Goal: Task Accomplishment & Management: Manage account settings

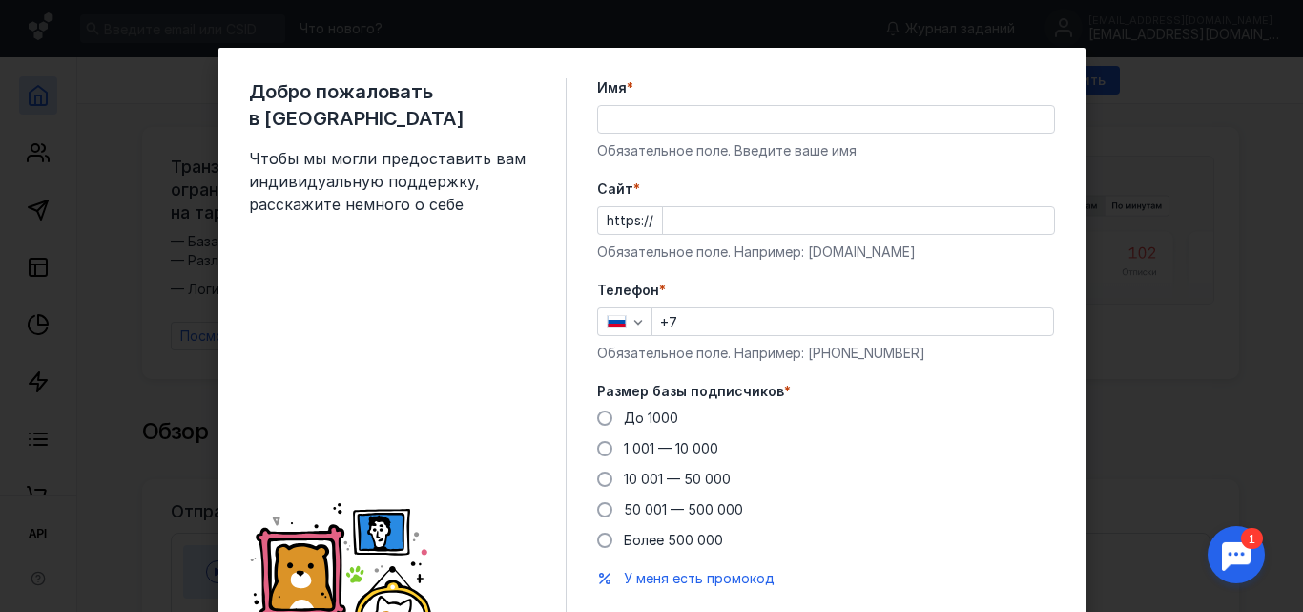
click at [680, 122] on input "Имя *" at bounding box center [826, 119] width 456 height 27
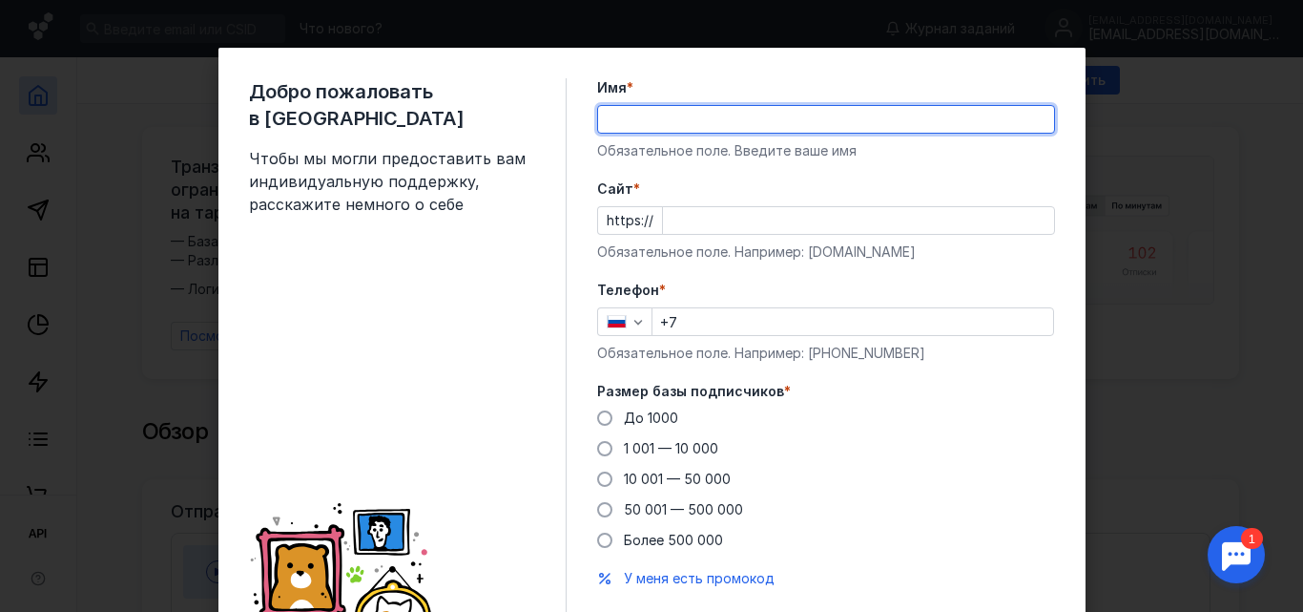
click at [674, 119] on input "Имя *" at bounding box center [826, 119] width 456 height 27
type input "ы"
type input "s"
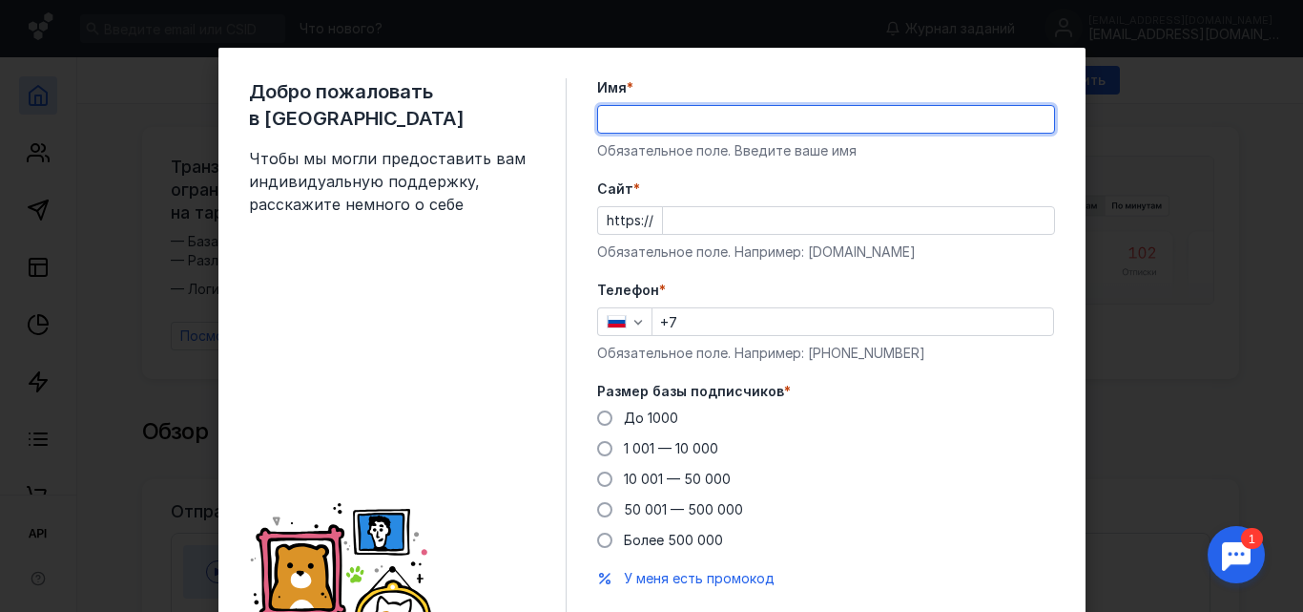
type input "S"
type input "[PERSON_NAME]"
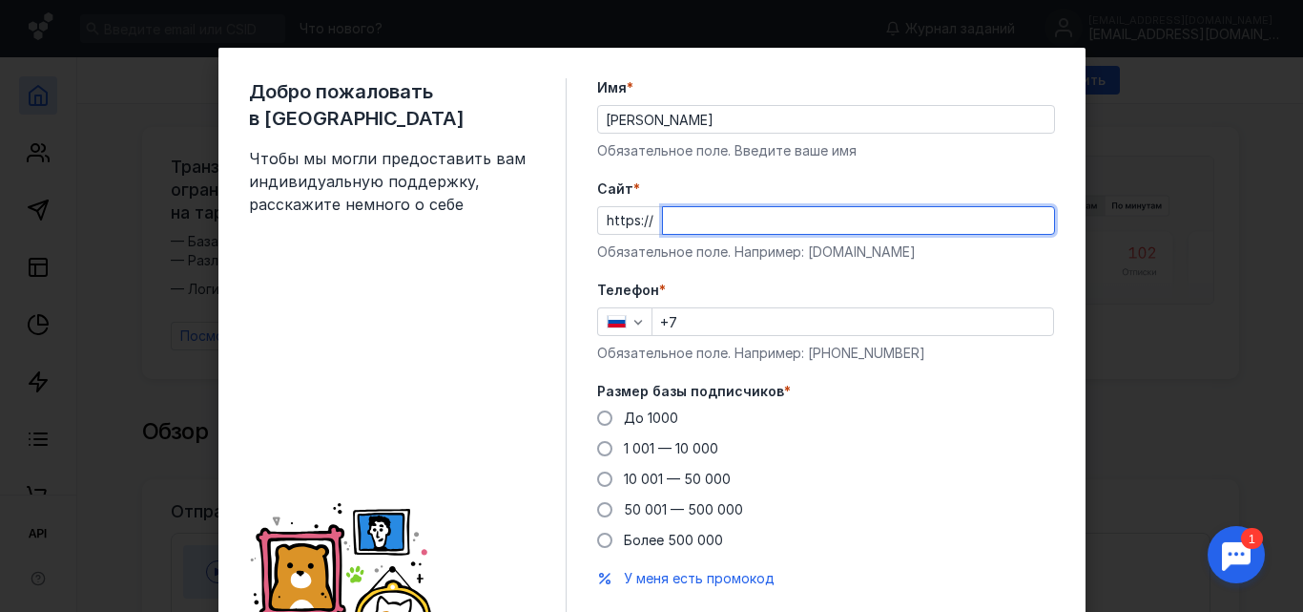
click at [716, 219] on input "Cайт *" at bounding box center [858, 220] width 391 height 27
click at [716, 220] on input "Cайт *" at bounding box center [858, 220] width 391 height 27
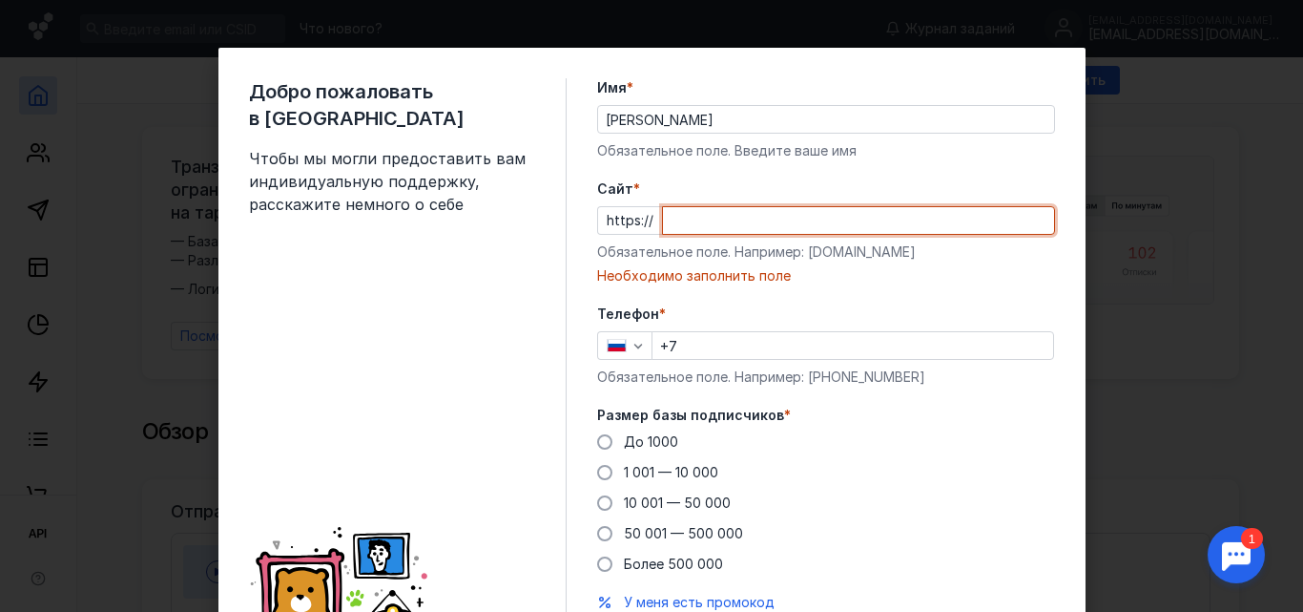
click at [772, 219] on input "Cайт *" at bounding box center [858, 220] width 391 height 27
paste input "[DOMAIN_NAME]"
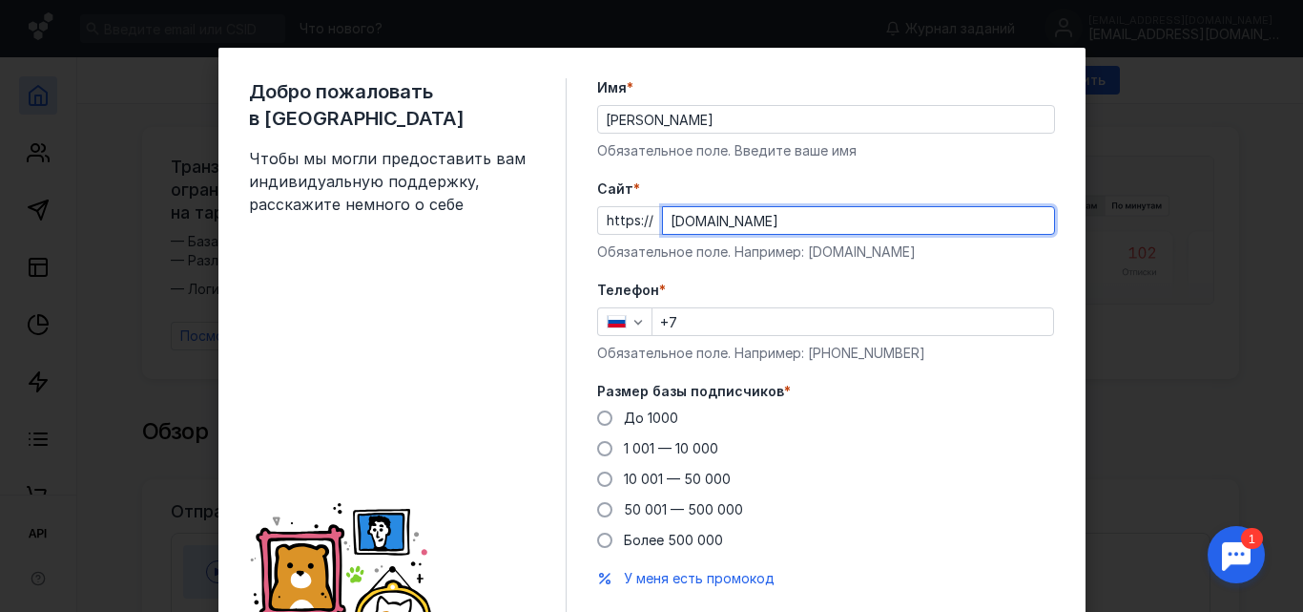
type input "[DOMAIN_NAME]"
click at [793, 328] on input "+7" at bounding box center [853, 321] width 401 height 27
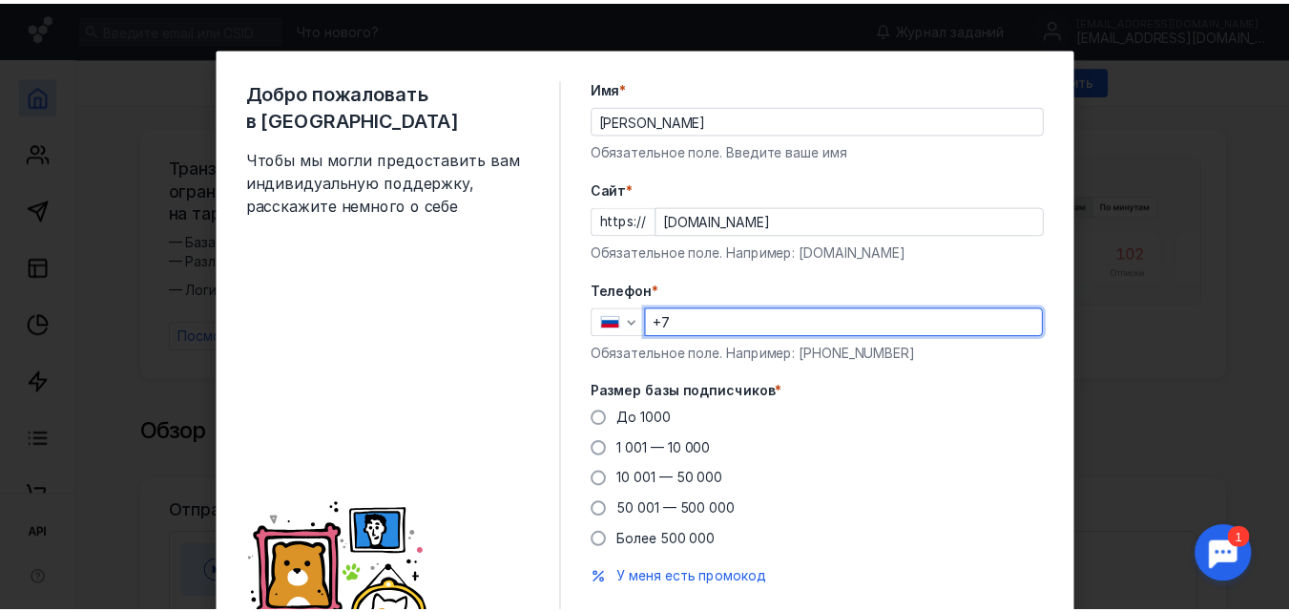
scroll to position [95, 0]
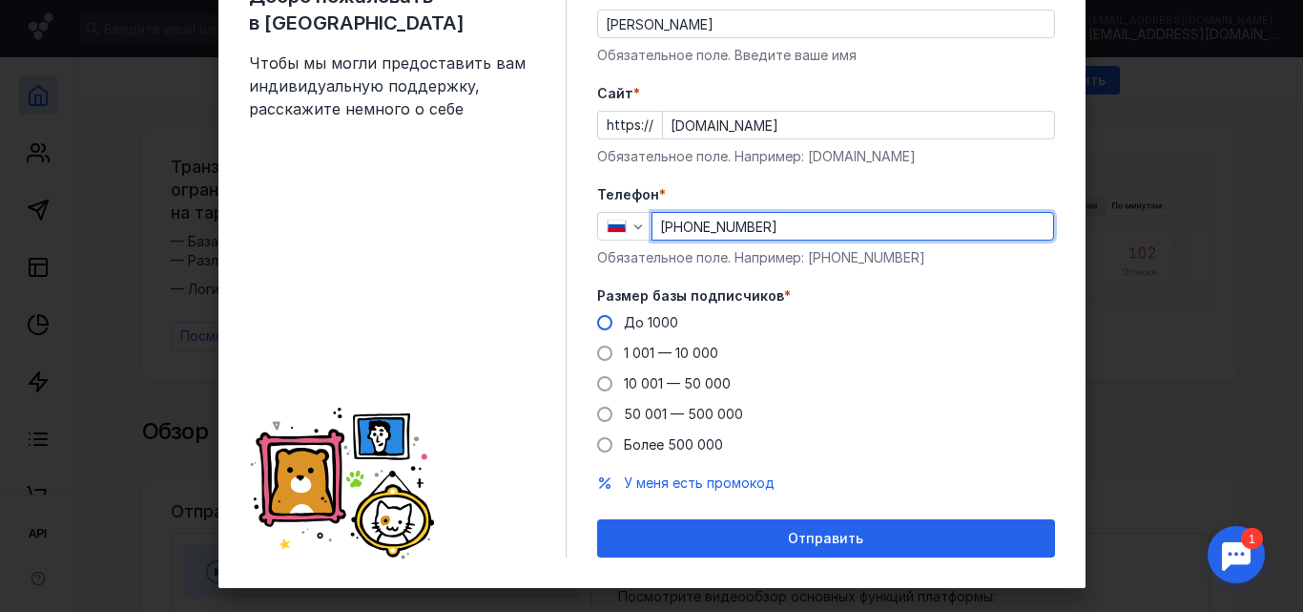
type input "[PHONE_NUMBER]"
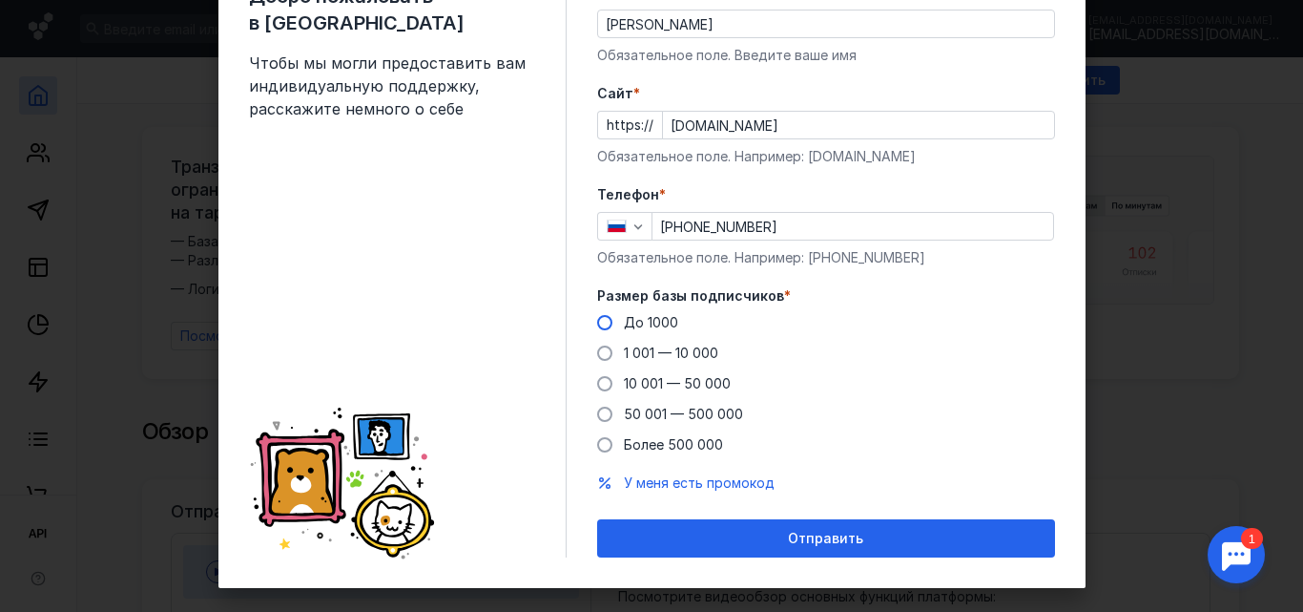
click at [634, 323] on span "До 1000" at bounding box center [651, 322] width 54 height 16
click at [0, 0] on input "До 1000" at bounding box center [0, 0] width 0 height 0
drag, startPoint x: 849, startPoint y: 536, endPoint x: 860, endPoint y: 519, distance: 20.1
click at [849, 537] on span "Отправить" at bounding box center [825, 539] width 75 height 16
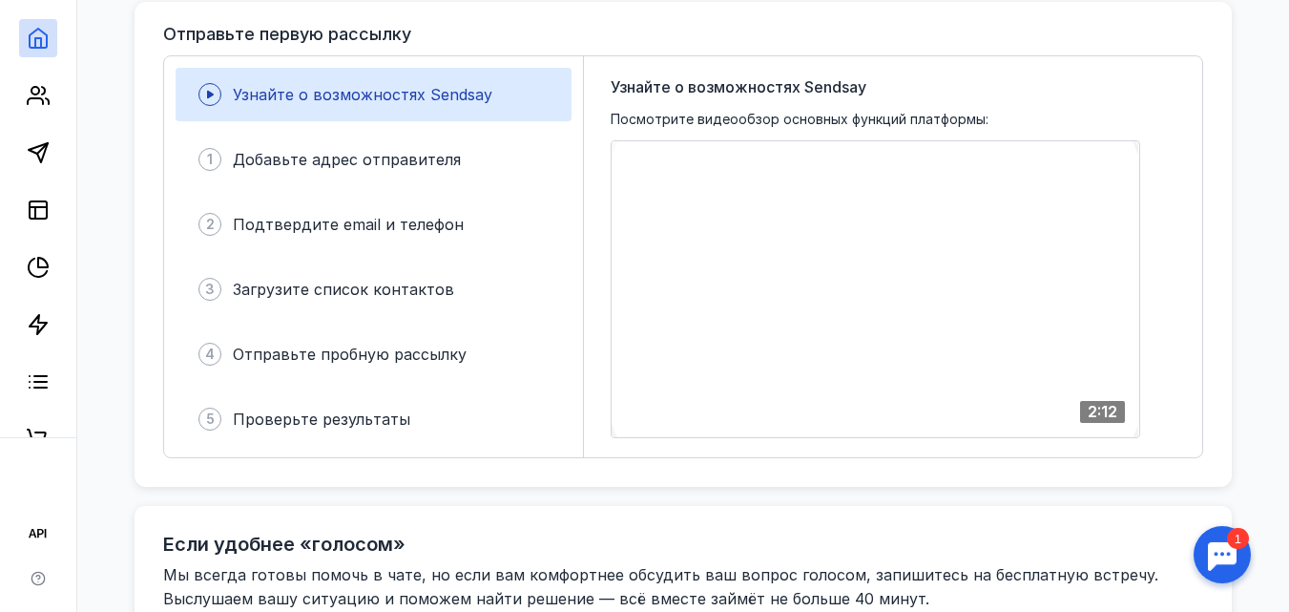
scroll to position [0, 0]
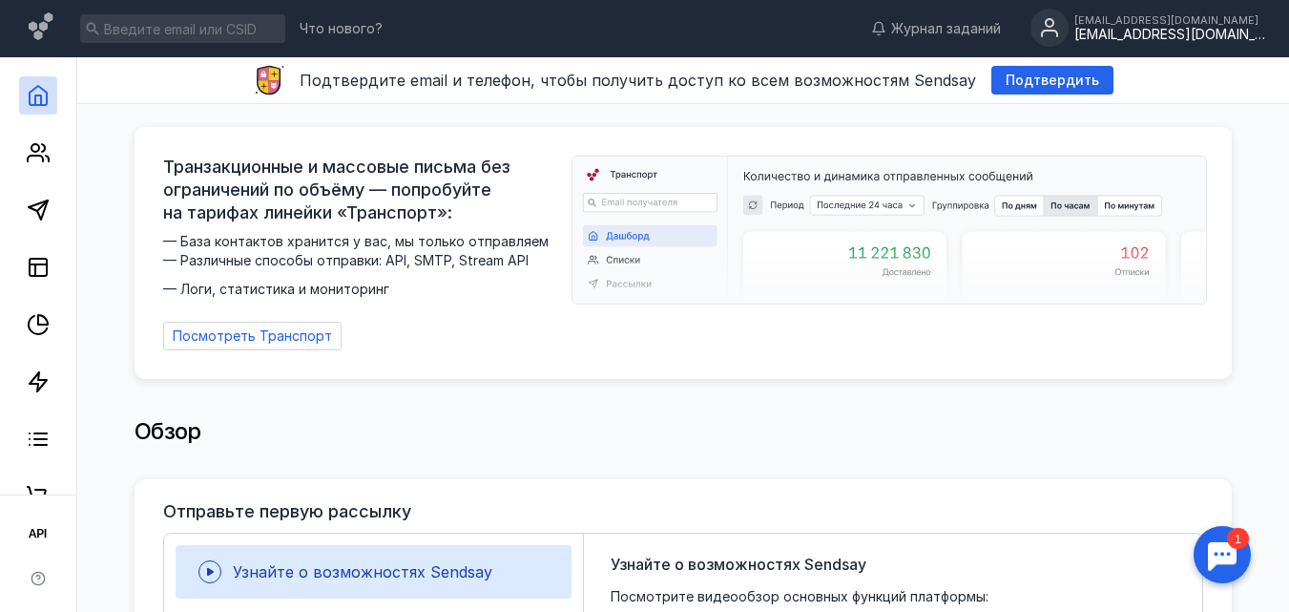
click at [1207, 32] on div "[EMAIL_ADDRESS][DOMAIN_NAME]" at bounding box center [1169, 35] width 191 height 16
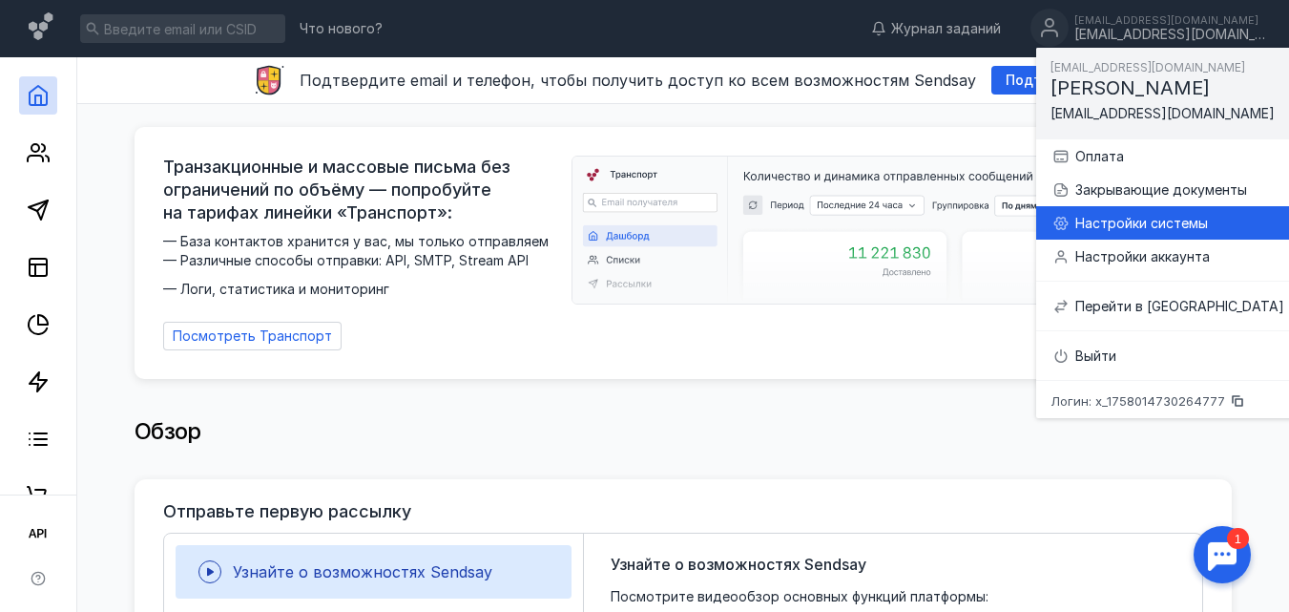
click at [1178, 228] on div "Настройки системы" at bounding box center [1179, 223] width 209 height 19
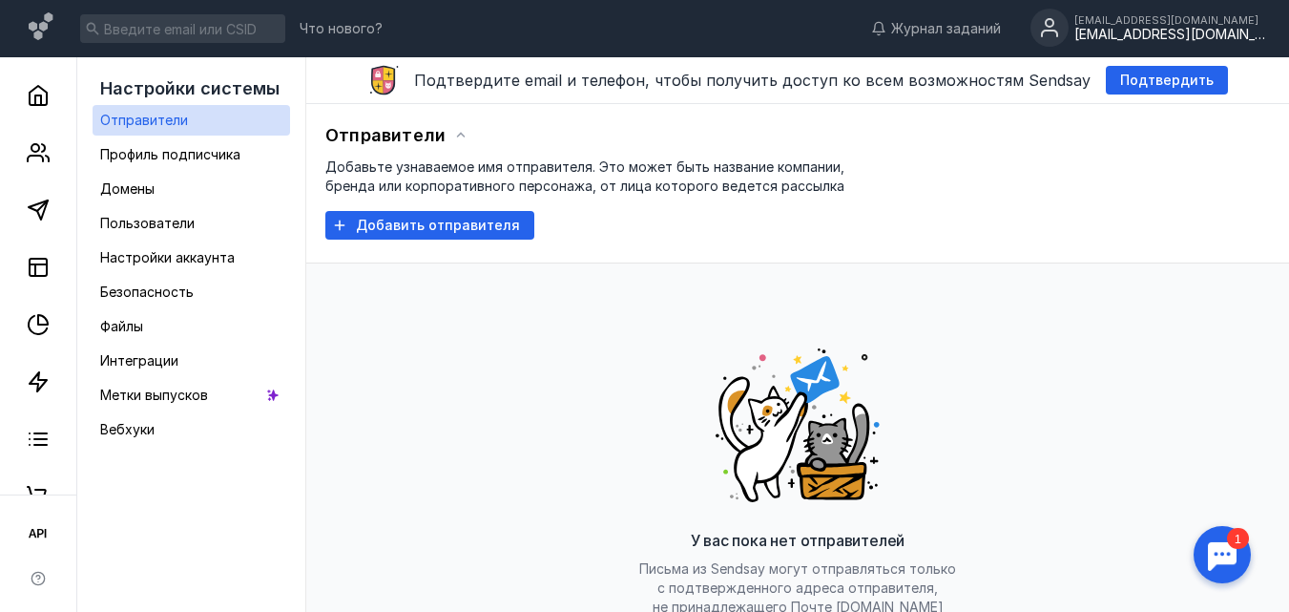
click at [1188, 34] on div "[EMAIL_ADDRESS][DOMAIN_NAME]" at bounding box center [1169, 35] width 191 height 16
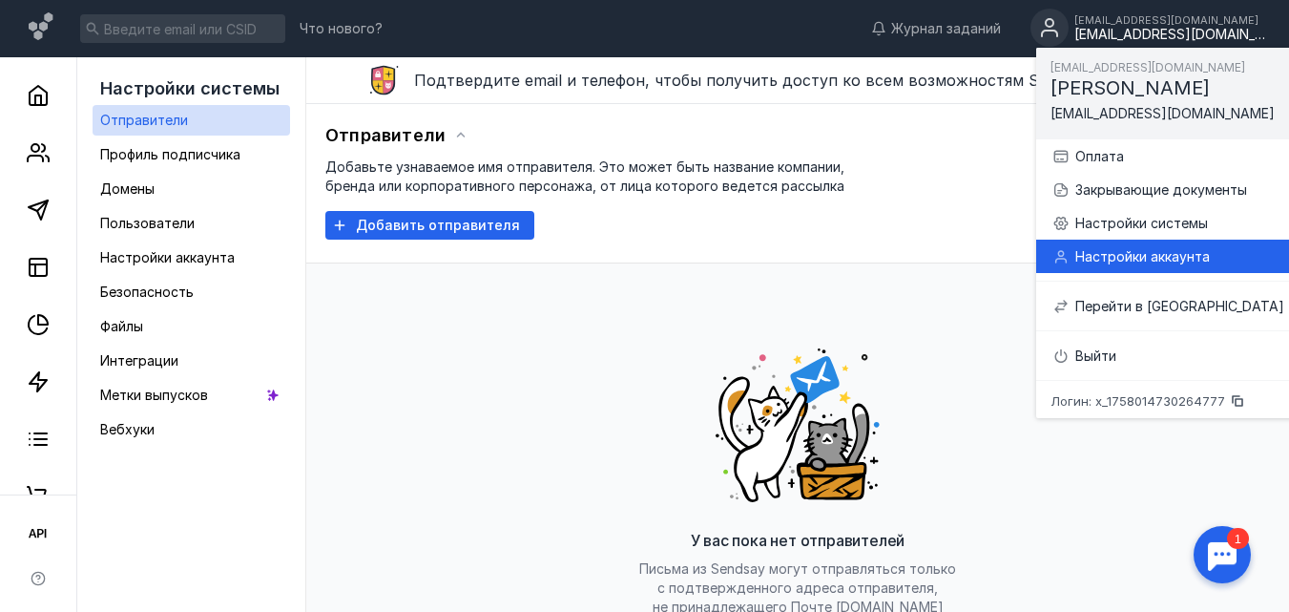
click at [1207, 262] on div "Настройки аккаунта" at bounding box center [1179, 256] width 209 height 19
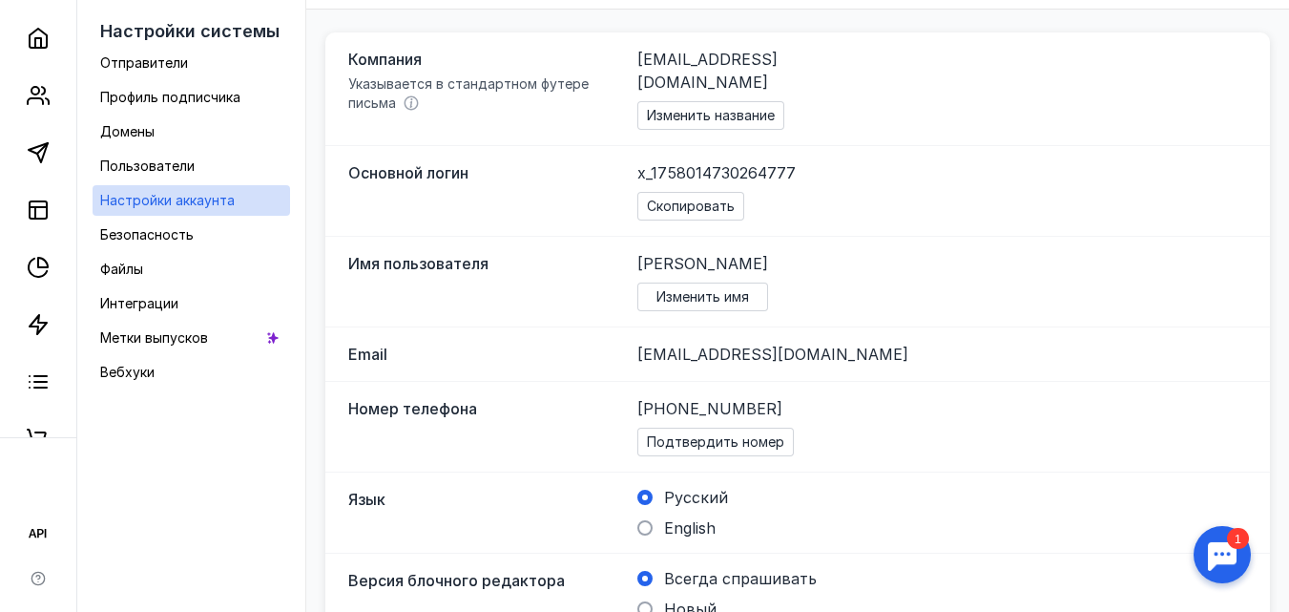
scroll to position [286, 0]
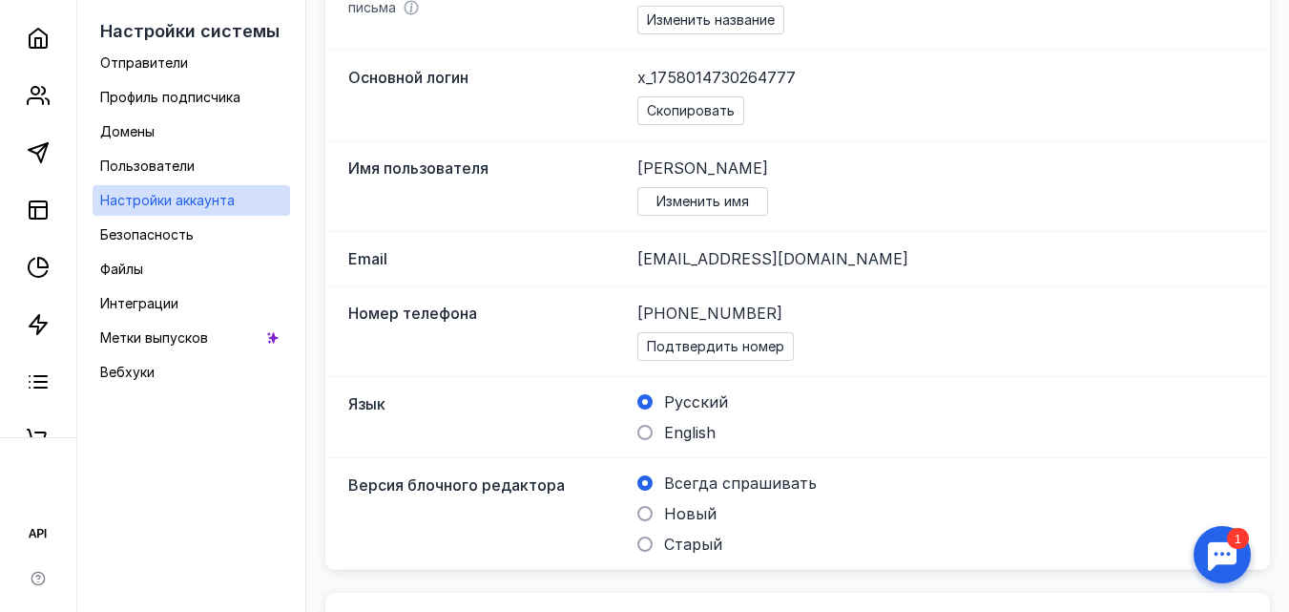
click at [763, 302] on span "[PHONE_NUMBER]" at bounding box center [709, 313] width 145 height 23
click at [751, 339] on span "Подтвердить номер" at bounding box center [715, 347] width 137 height 16
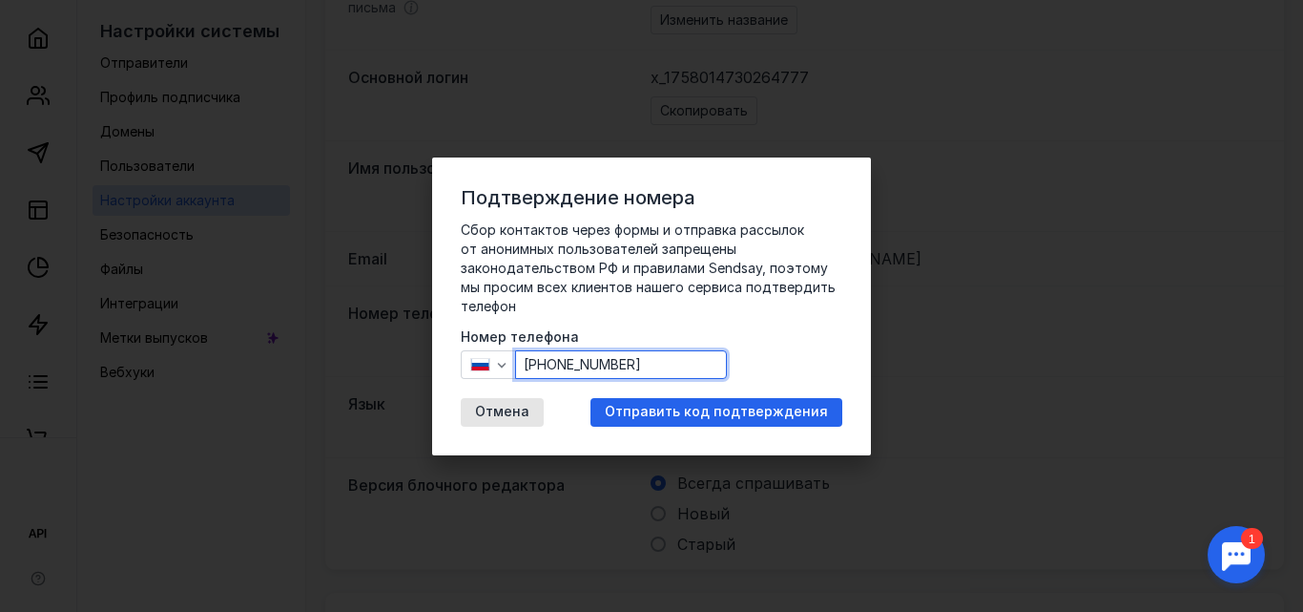
drag, startPoint x: 672, startPoint y: 366, endPoint x: 533, endPoint y: 362, distance: 138.4
click at [533, 362] on input "[PHONE_NUMBER]" at bounding box center [621, 364] width 210 height 27
click at [498, 367] on icon "button" at bounding box center [501, 364] width 15 height 15
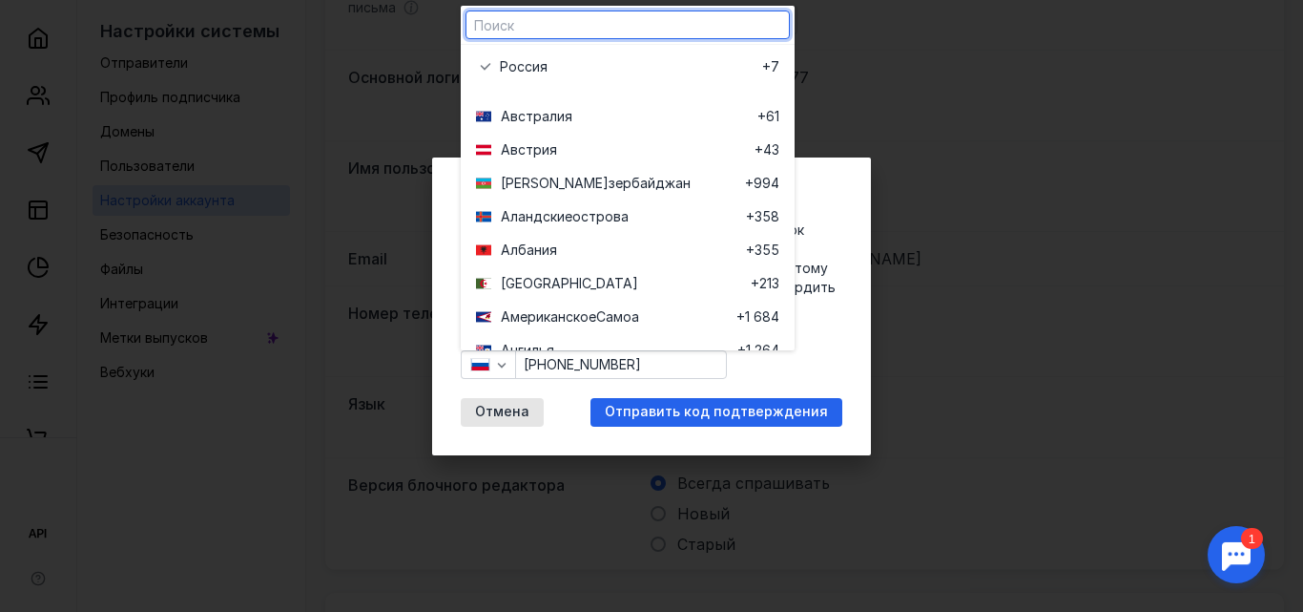
click at [603, 27] on input "text" at bounding box center [628, 24] width 323 height 27
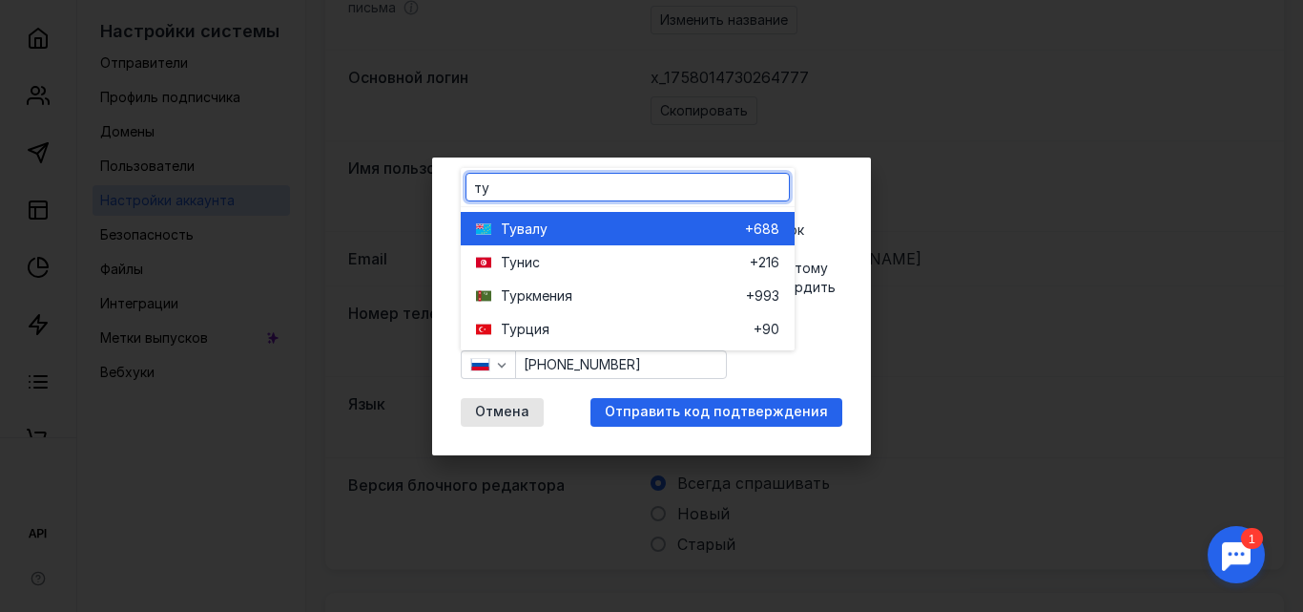
type input "т"
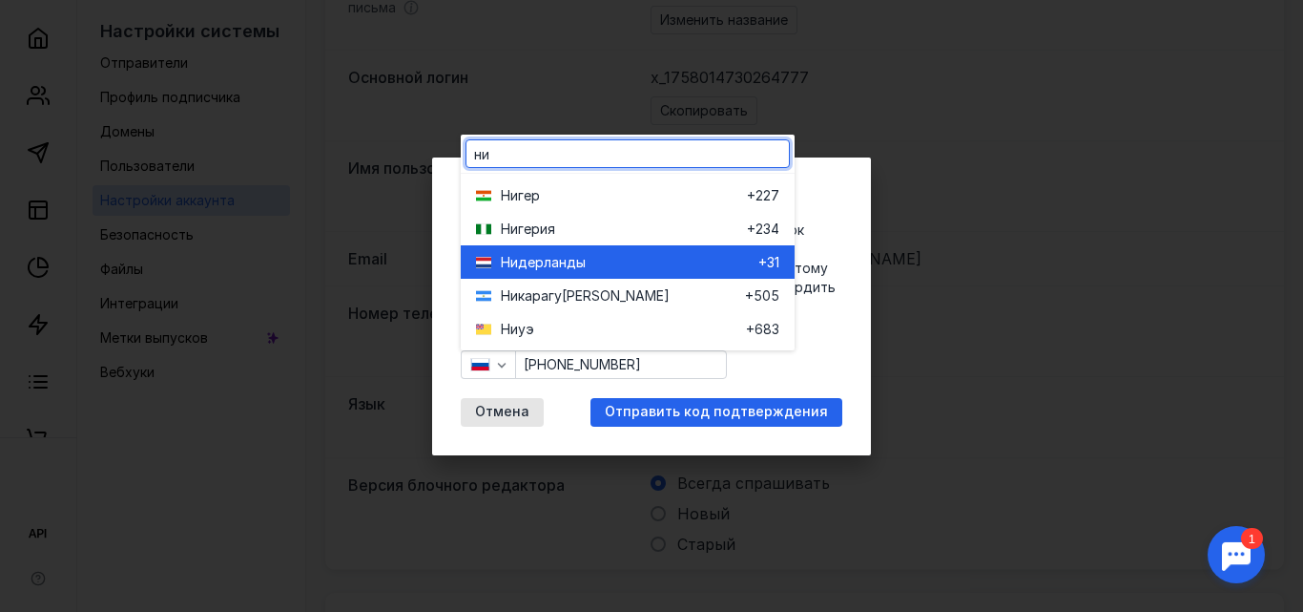
type input "ни"
click at [613, 256] on div "Нидерланды" at bounding box center [630, 262] width 258 height 19
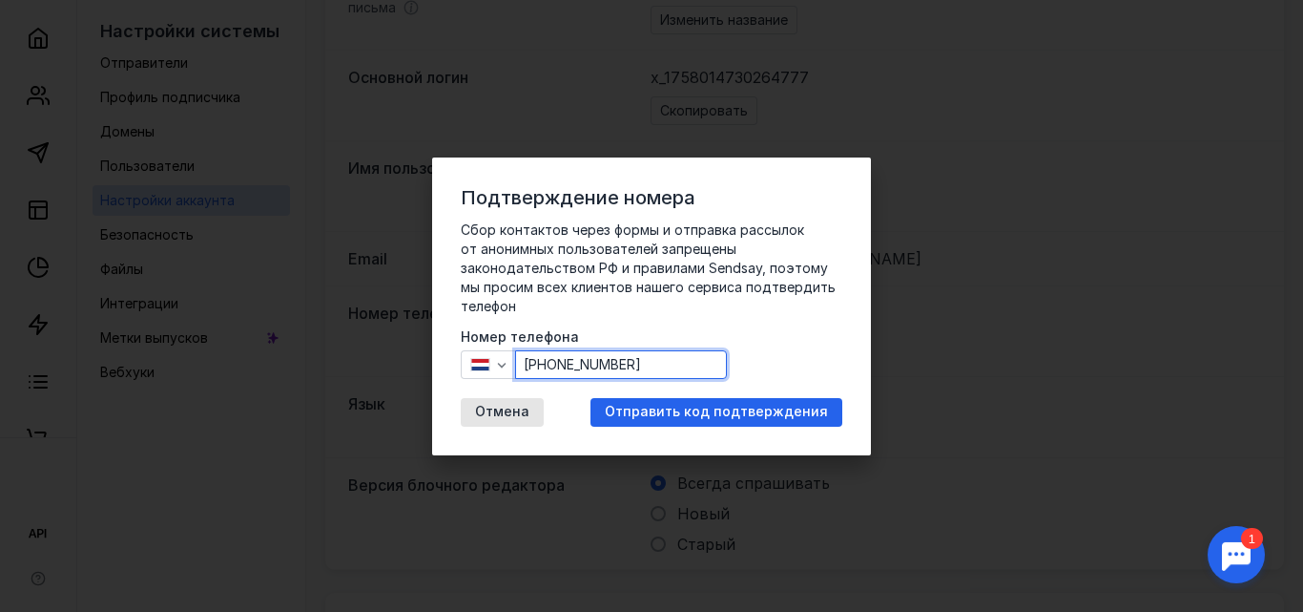
drag, startPoint x: 670, startPoint y: 363, endPoint x: 554, endPoint y: 362, distance: 115.5
click at [554, 362] on input "[PHONE_NUMBER]" at bounding box center [621, 364] width 210 height 27
type input "[PHONE_NUMBER]"
click at [707, 416] on span "Отправить код подтверждения" at bounding box center [716, 412] width 223 height 16
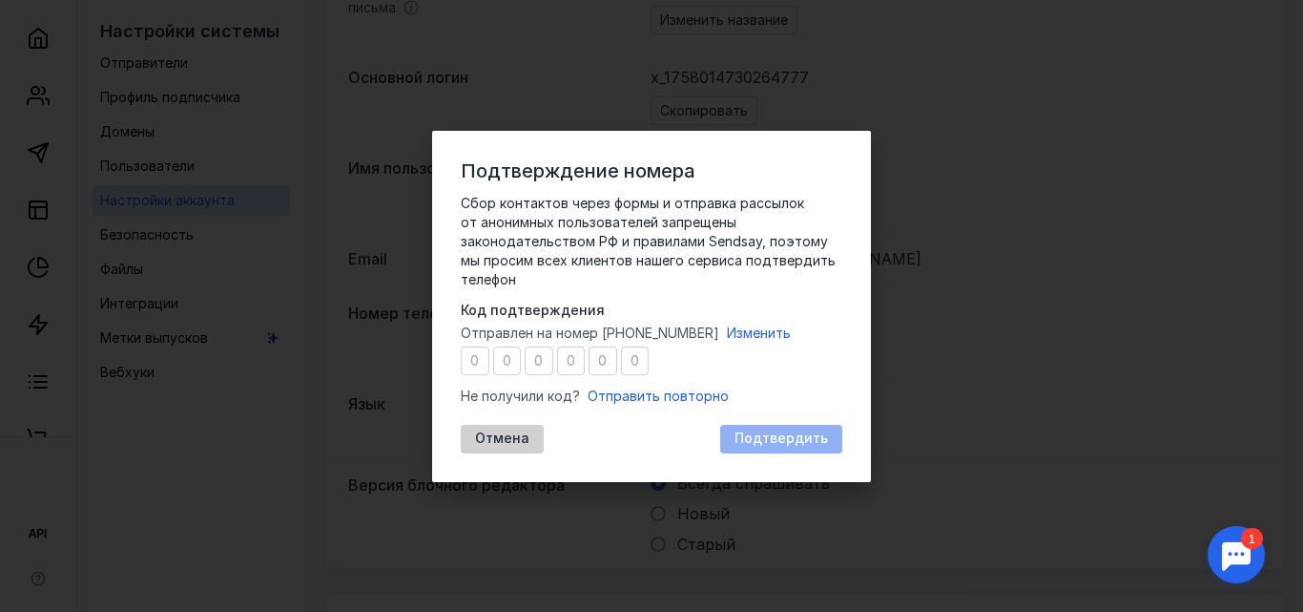
click at [527, 428] on div "Отмена" at bounding box center [502, 439] width 83 height 29
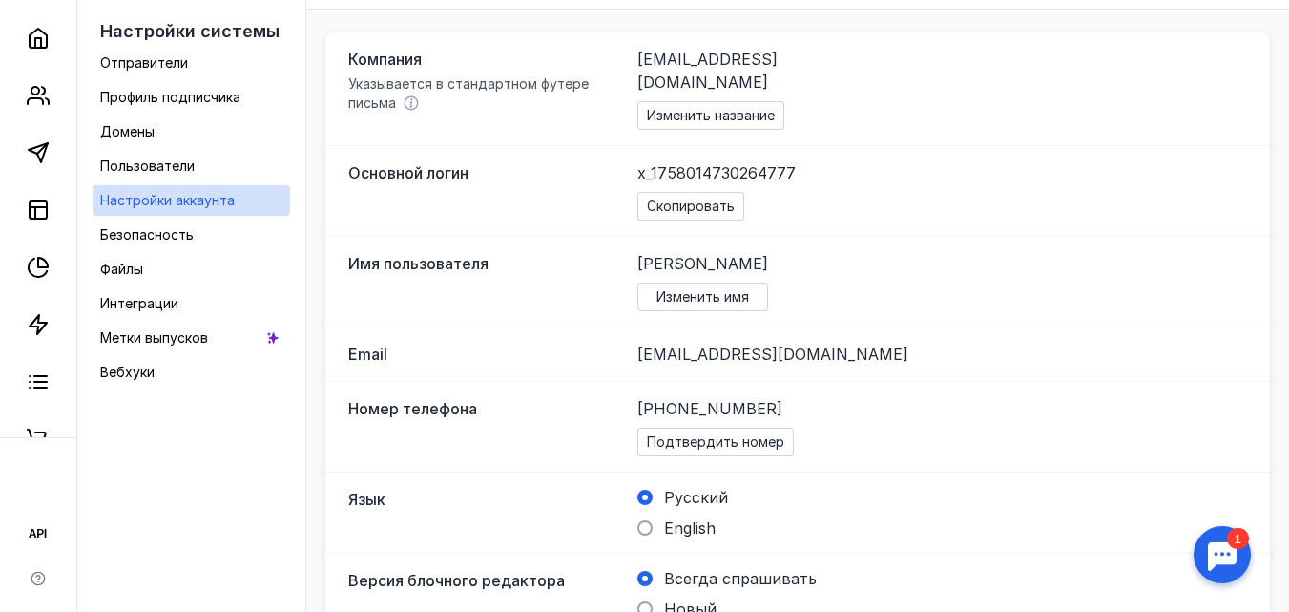
scroll to position [0, 0]
